Goal: Transaction & Acquisition: Purchase product/service

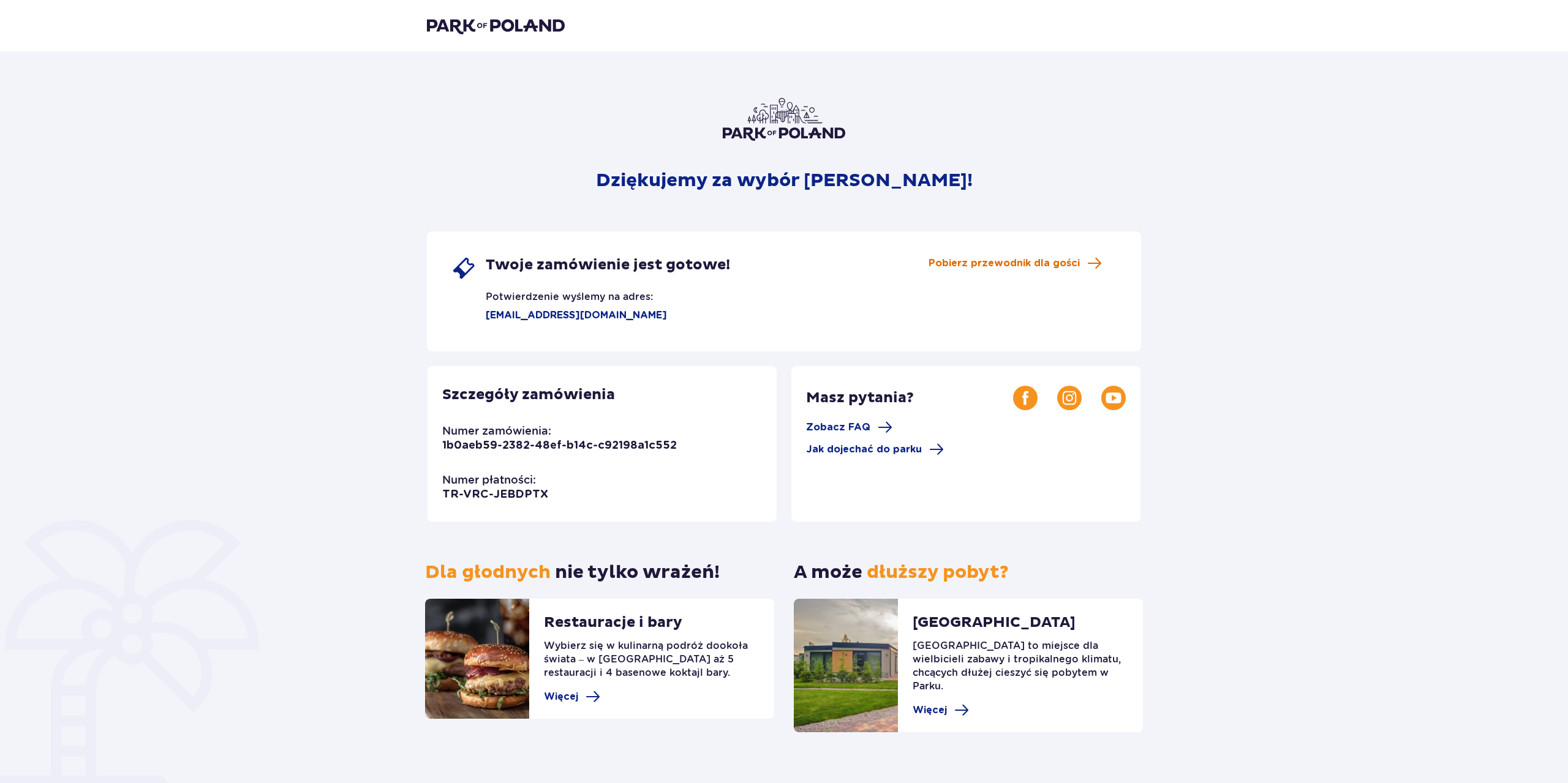
click at [1062, 265] on span "Pobierz przewodnik dla gości" at bounding box center [1004, 263] width 151 height 14
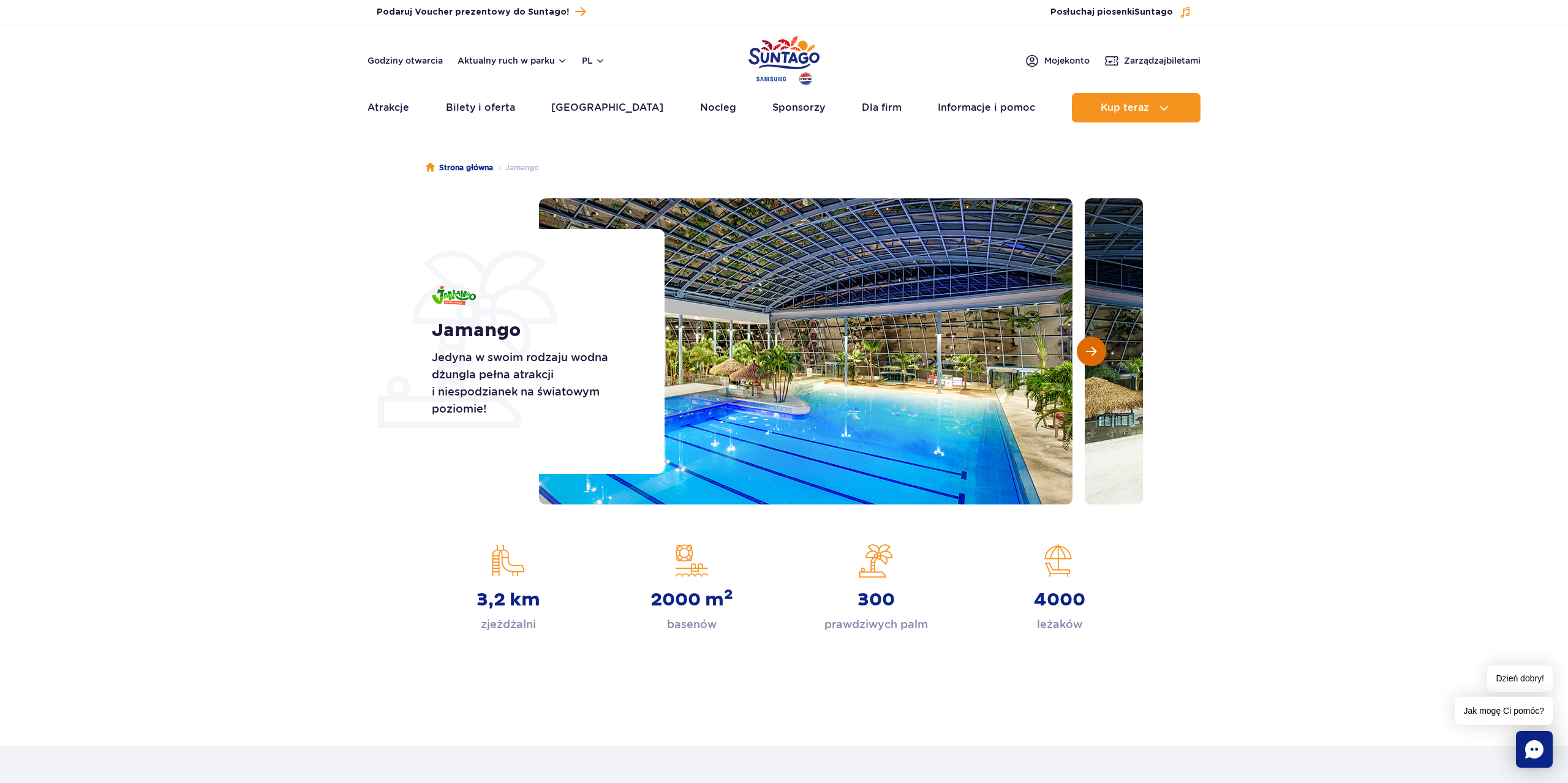
click at [1086, 352] on button "Następny slajd" at bounding box center [1091, 351] width 30 height 30
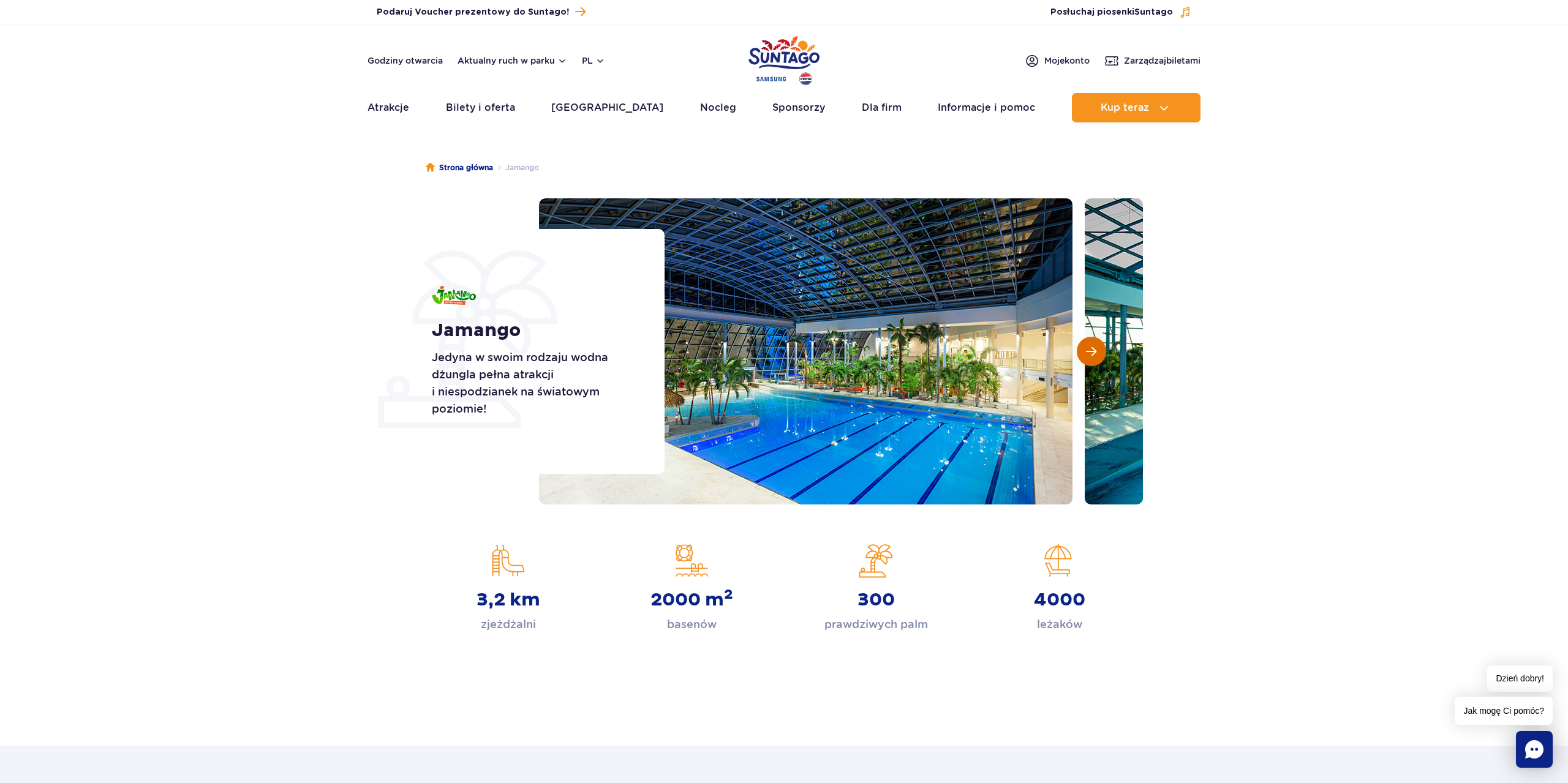
click at [1088, 351] on span "Następny slajd" at bounding box center [1091, 351] width 11 height 11
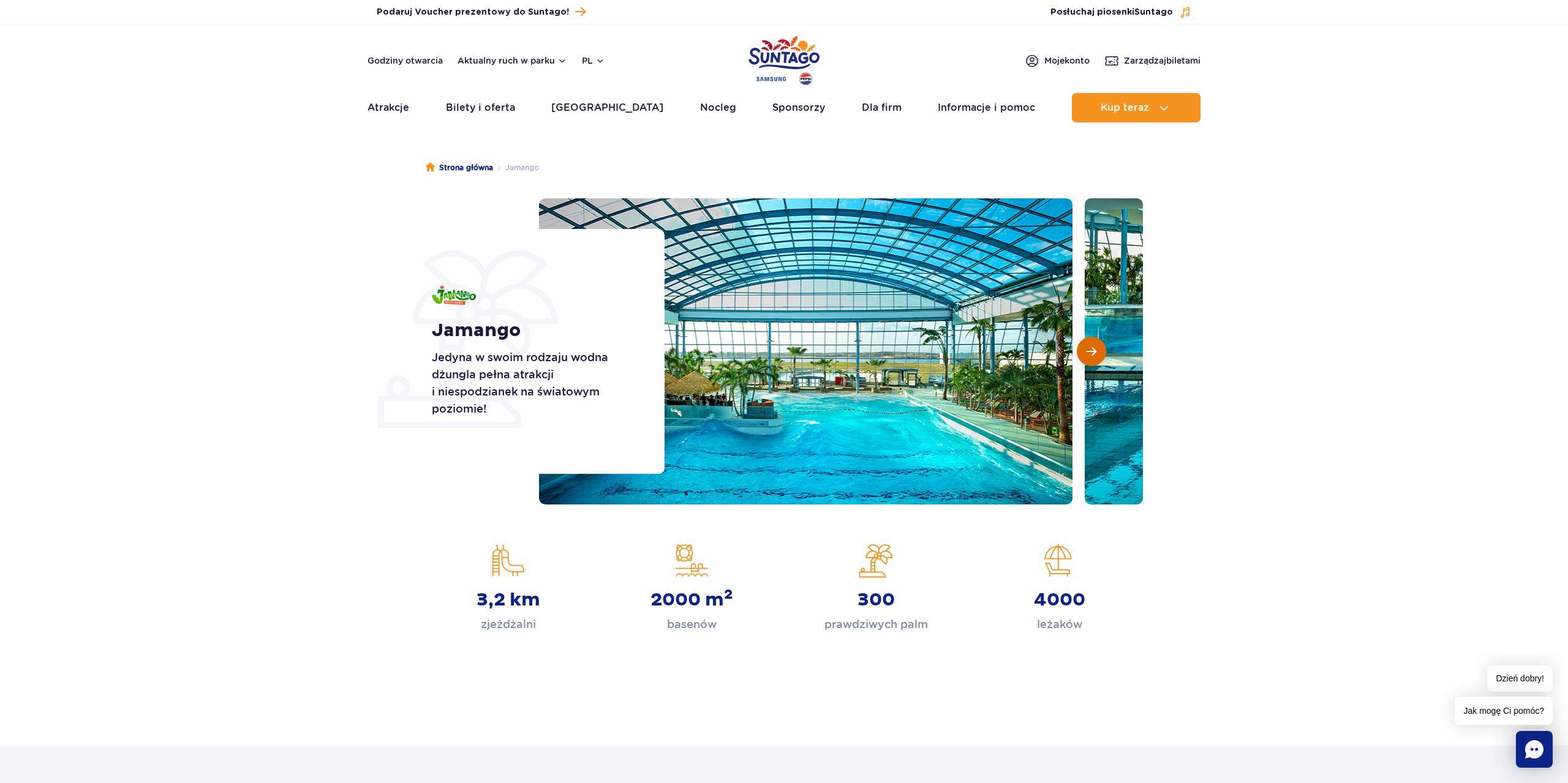
click at [1088, 351] on span "Następny slajd" at bounding box center [1091, 351] width 11 height 11
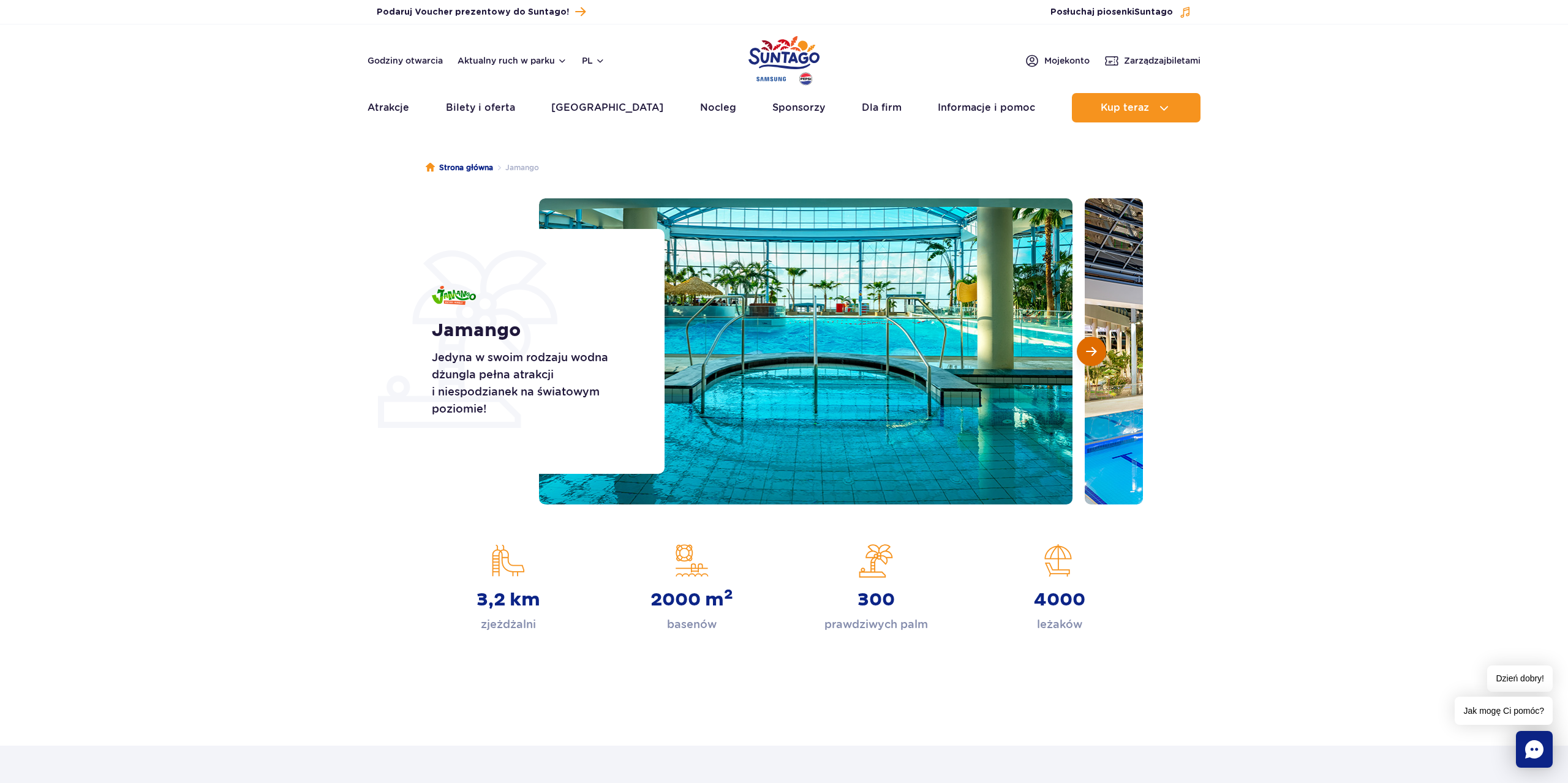
click at [1088, 351] on span "Następny slajd" at bounding box center [1091, 351] width 11 height 11
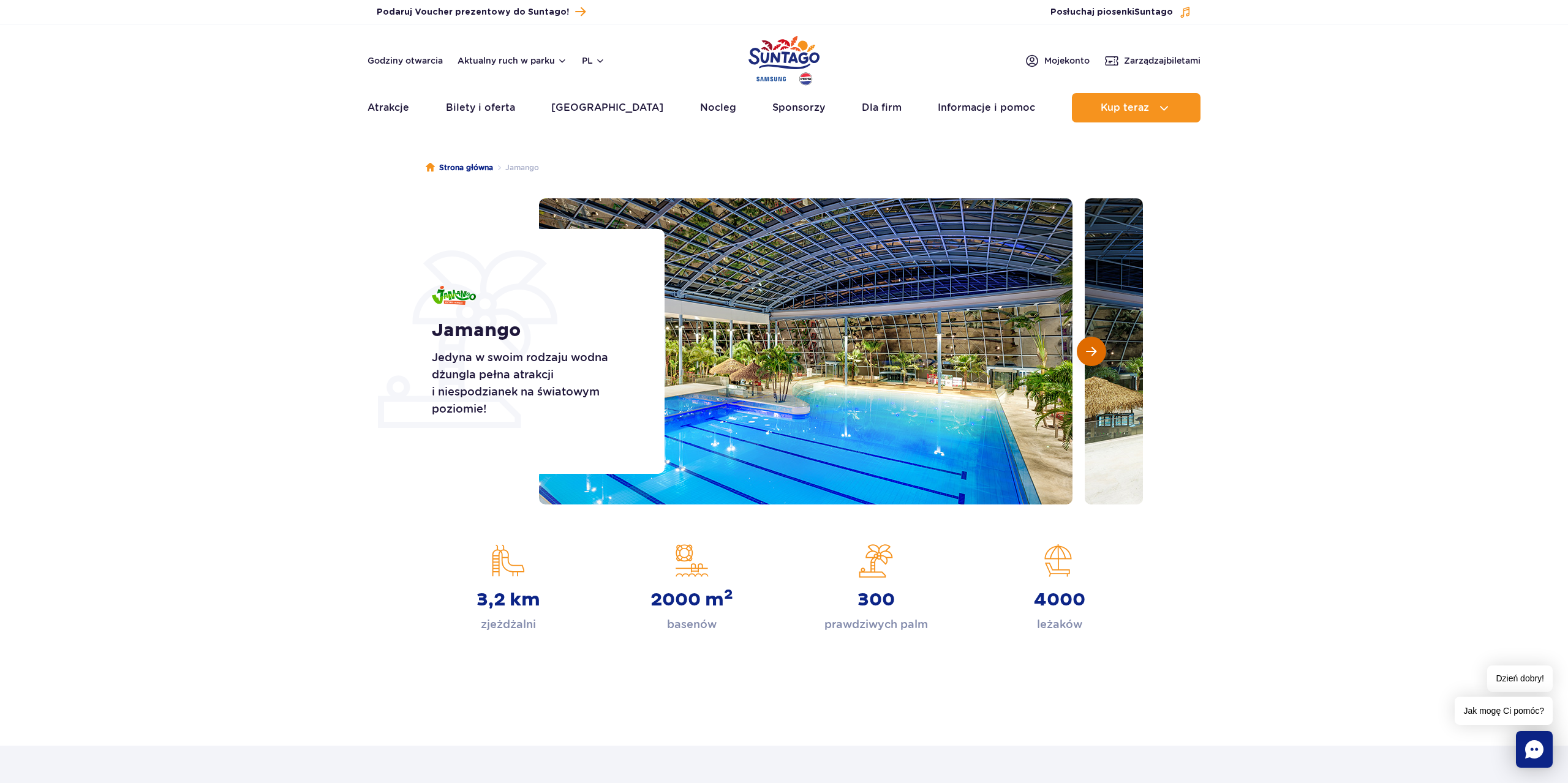
click at [1088, 351] on span "Następny slajd" at bounding box center [1091, 351] width 11 height 11
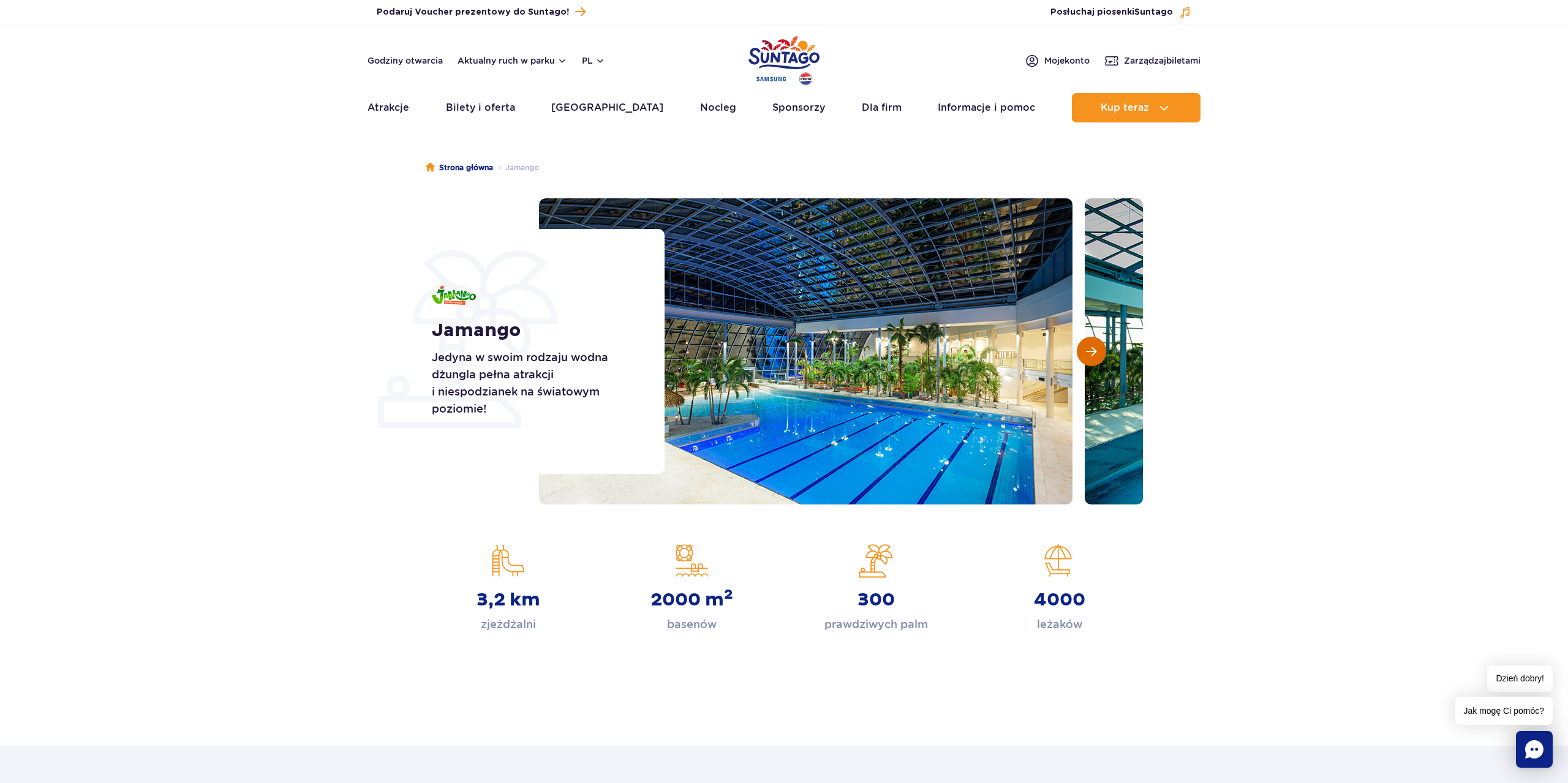
click at [1088, 351] on span "Następny slajd" at bounding box center [1091, 351] width 11 height 11
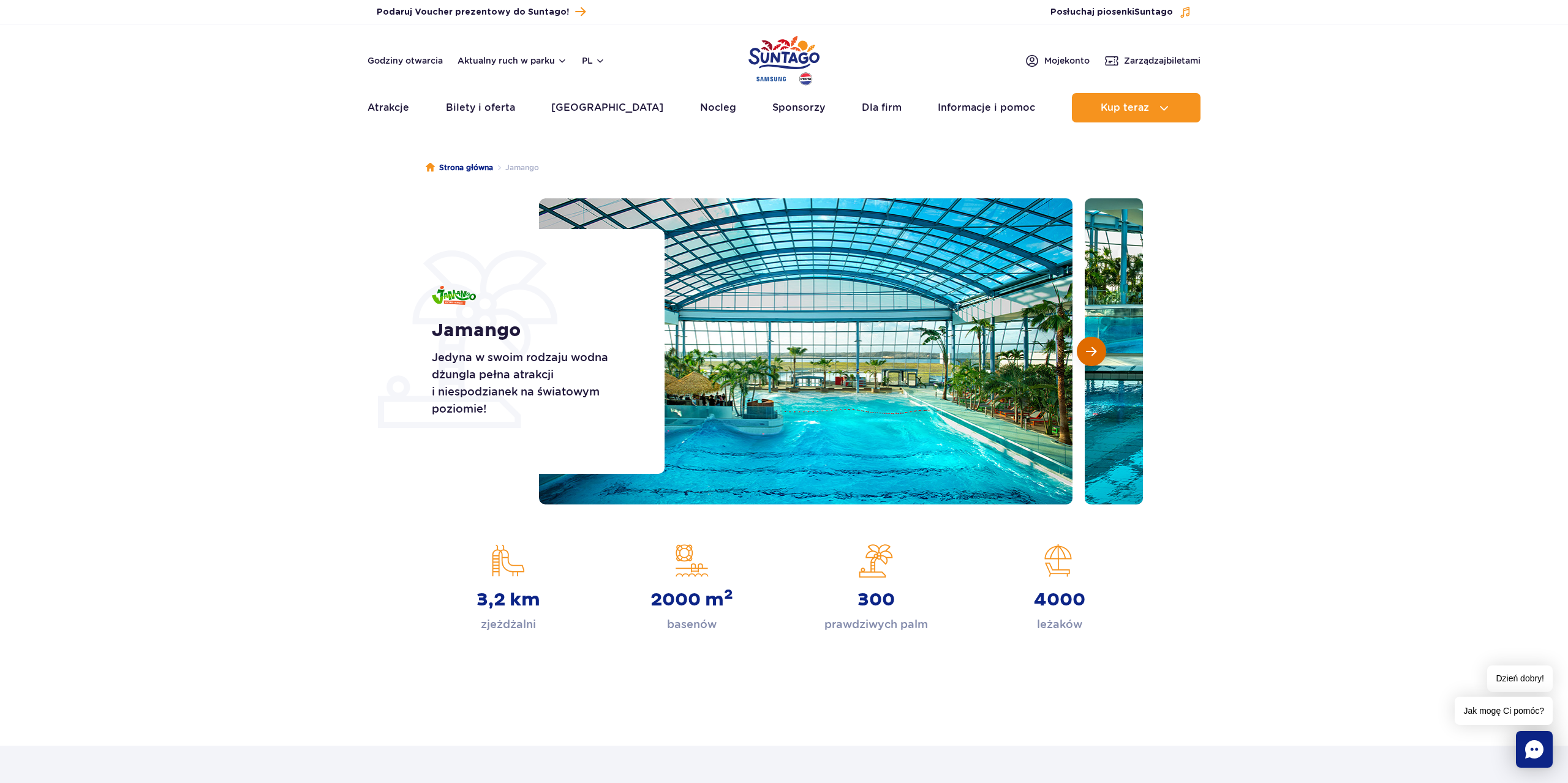
click at [1088, 351] on span "Następny slajd" at bounding box center [1091, 351] width 11 height 11
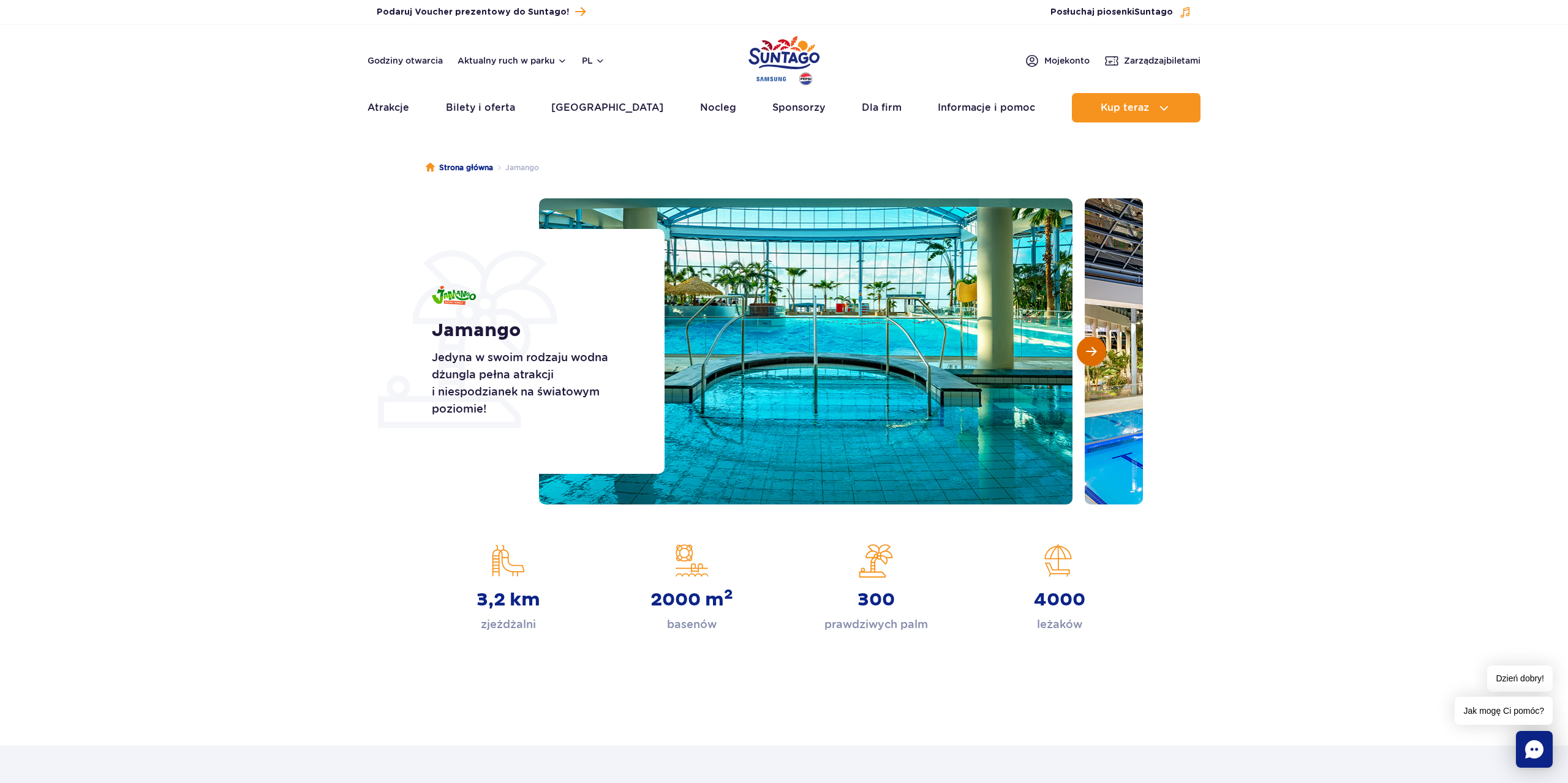
click at [1088, 353] on span "Następny slajd" at bounding box center [1091, 351] width 11 height 11
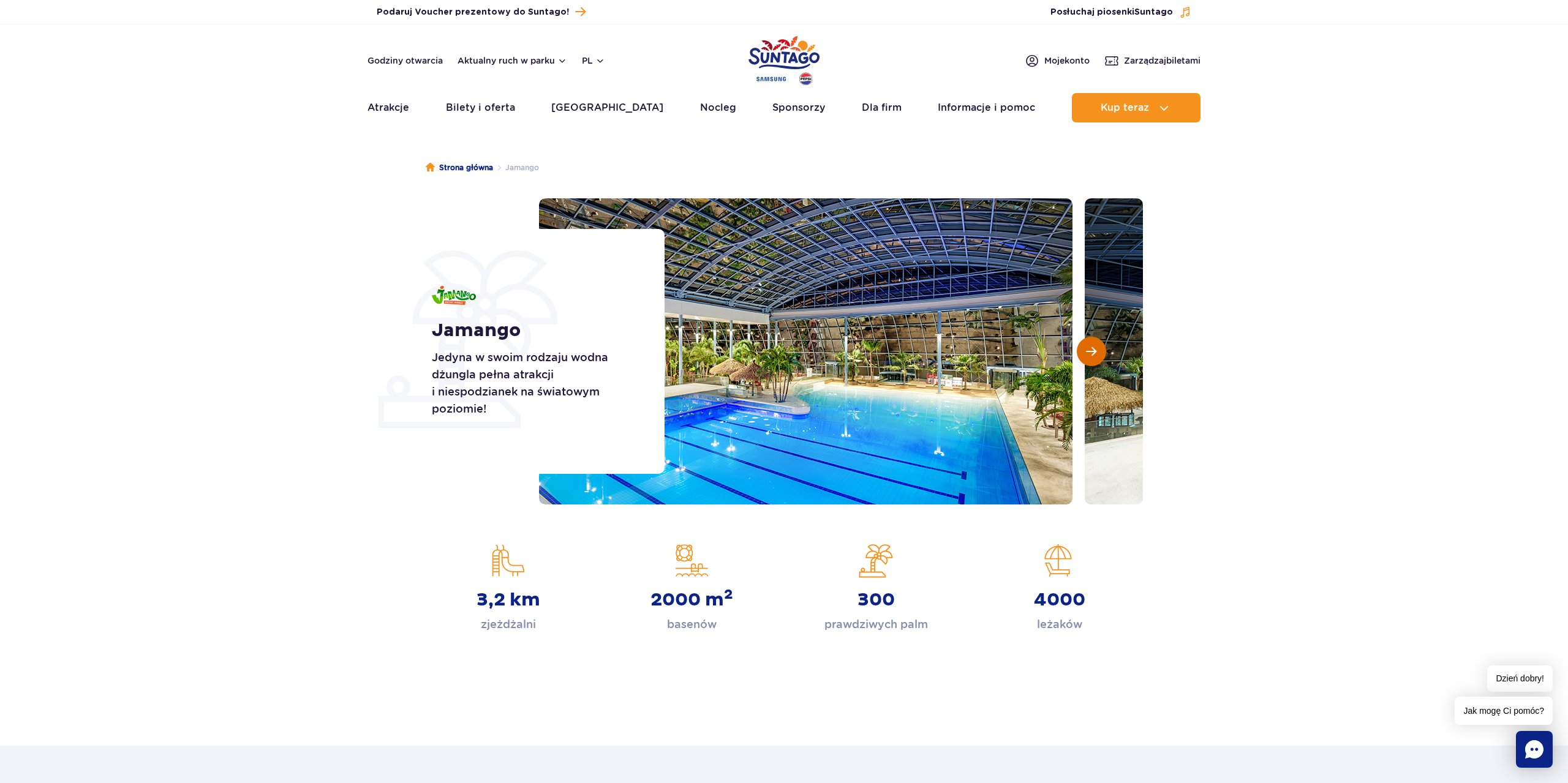
click at [1088, 353] on span "Następny slajd" at bounding box center [1091, 351] width 11 height 11
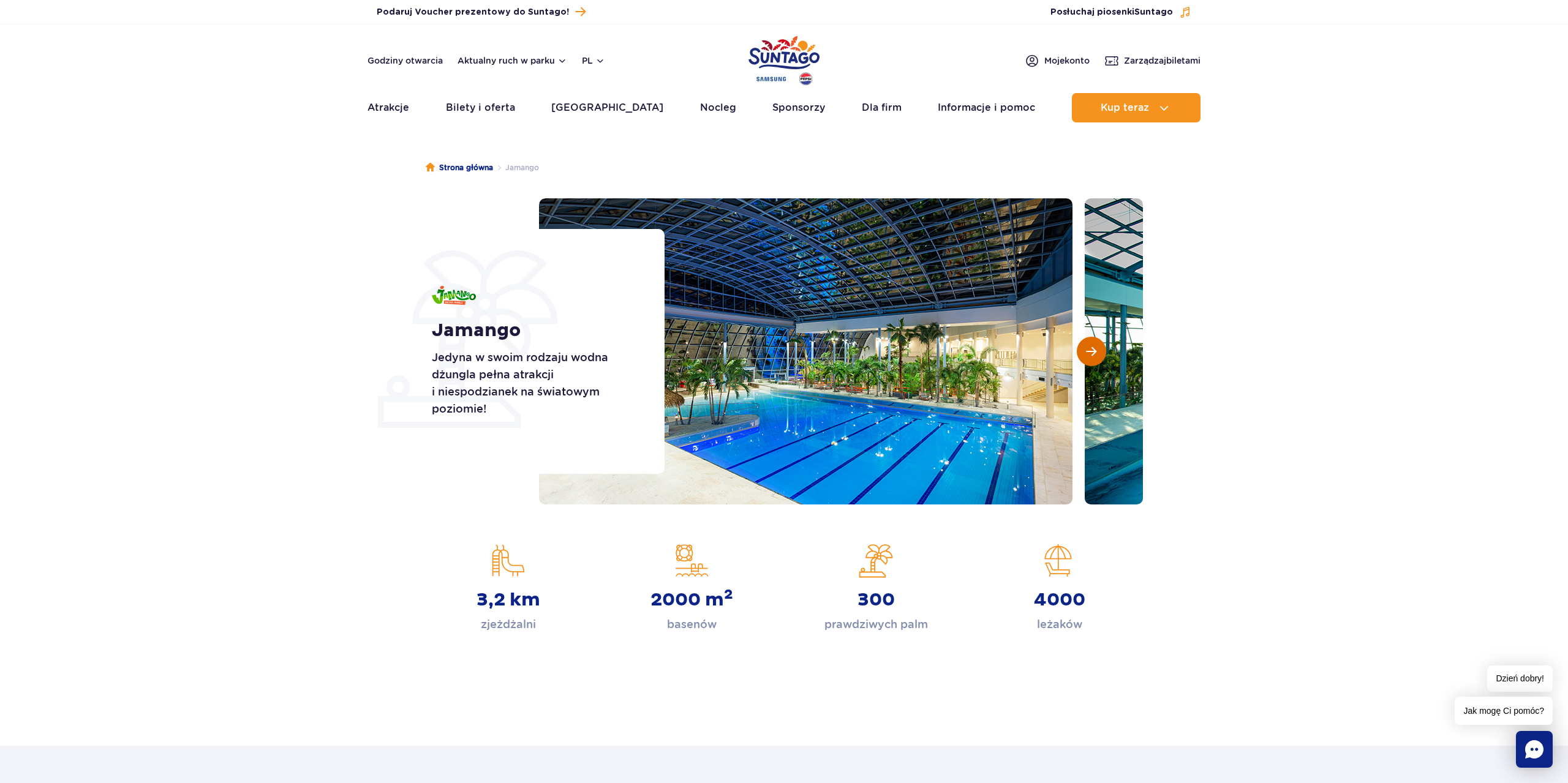
click at [1088, 353] on span "Następny slajd" at bounding box center [1091, 351] width 11 height 11
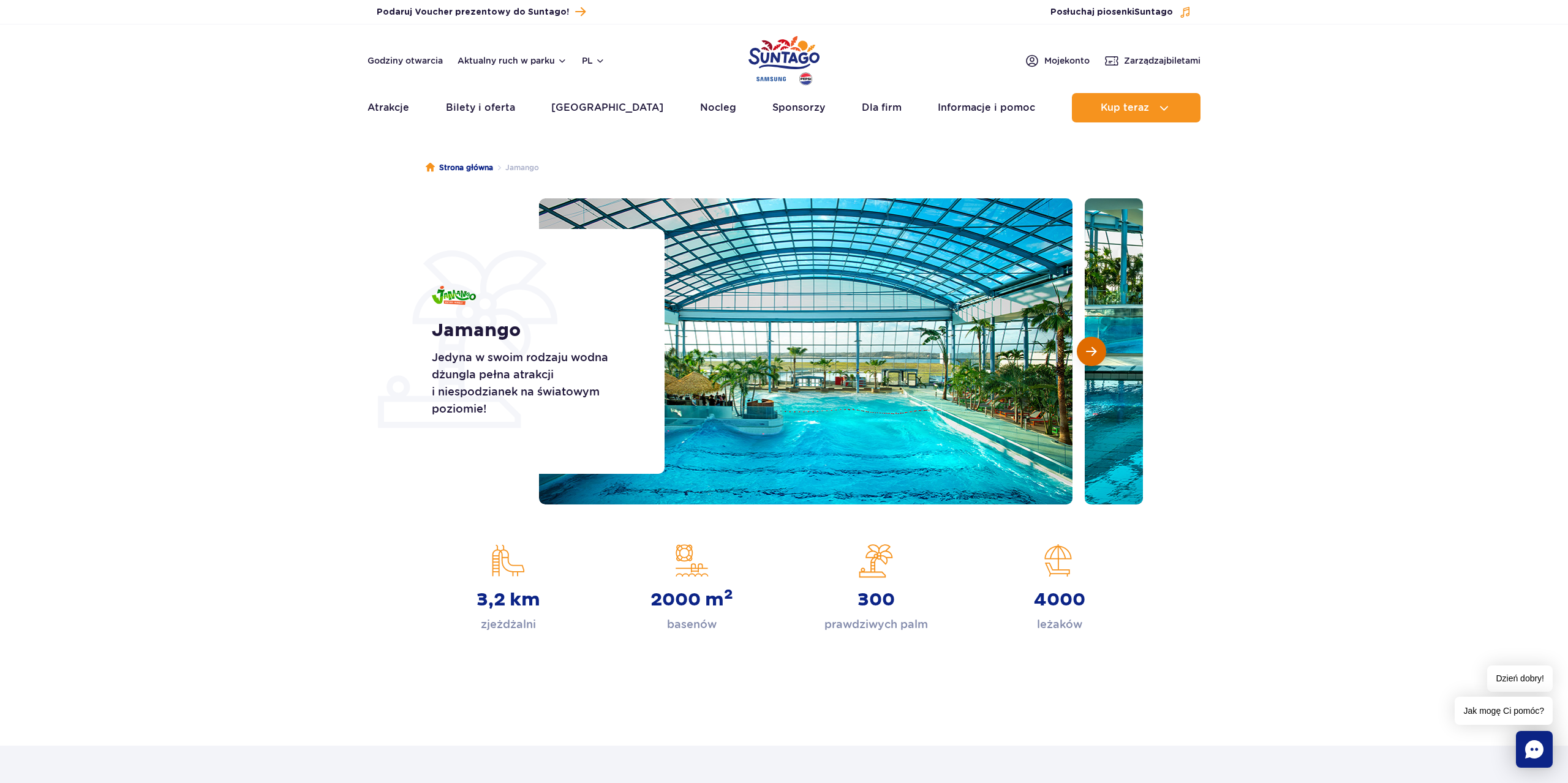
click at [1088, 353] on span "Następny slajd" at bounding box center [1091, 351] width 11 height 11
